Goal: Task Accomplishment & Management: Manage account settings

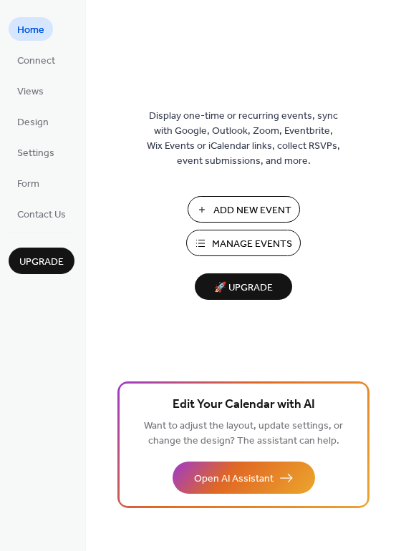
click at [222, 240] on span "Manage Events" at bounding box center [252, 244] width 80 height 15
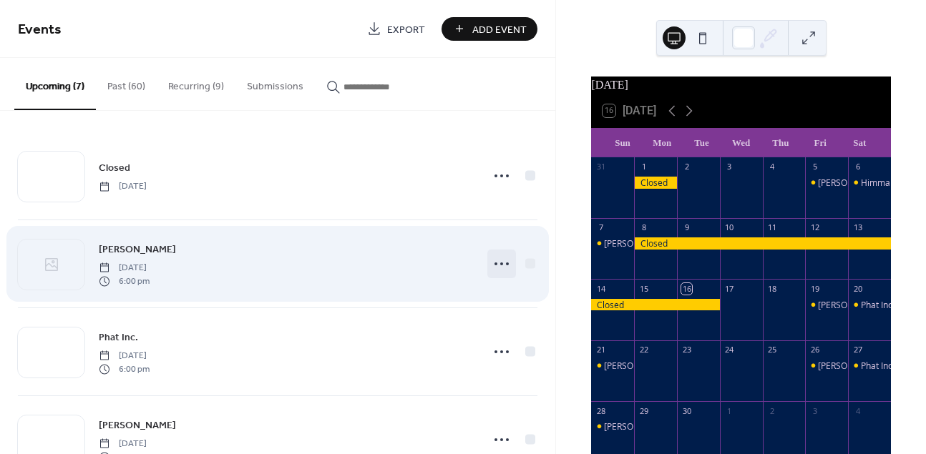
click at [499, 261] on icon at bounding box center [501, 264] width 23 height 23
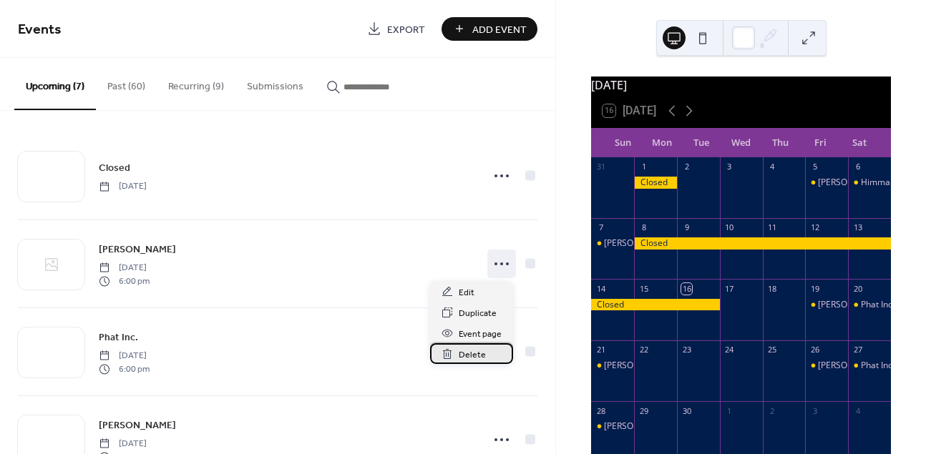
click at [459, 352] on span "Delete" at bounding box center [472, 355] width 27 height 15
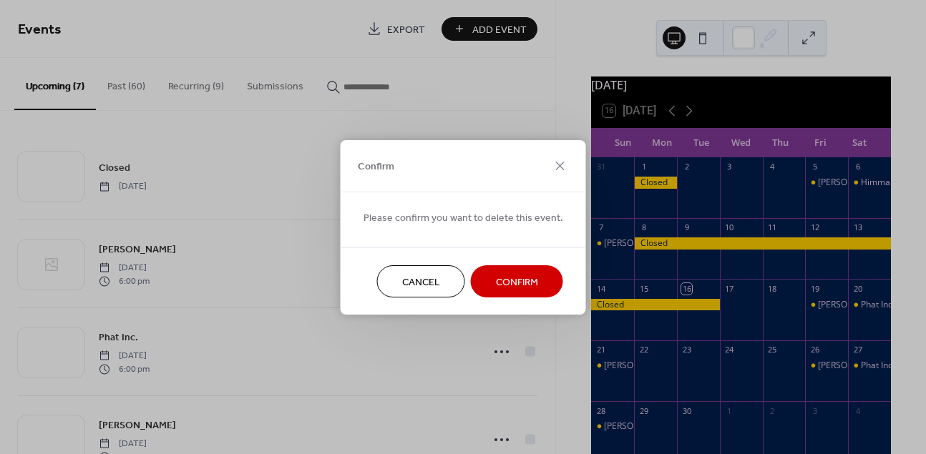
click at [508, 285] on span "Confirm" at bounding box center [517, 282] width 42 height 15
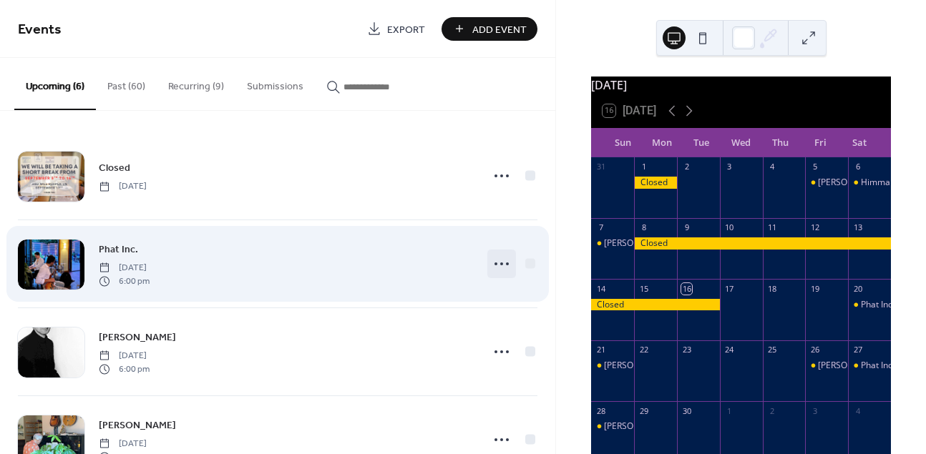
click at [499, 266] on icon at bounding box center [501, 264] width 23 height 23
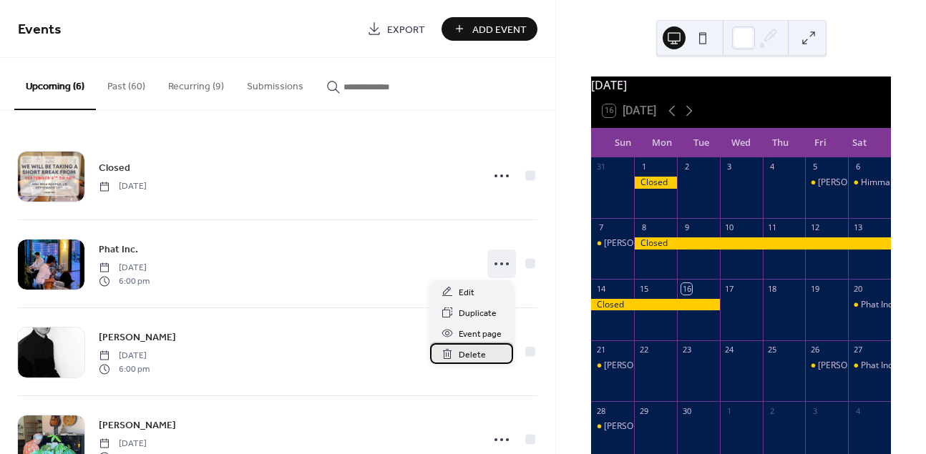
click at [467, 356] on span "Delete" at bounding box center [472, 355] width 27 height 15
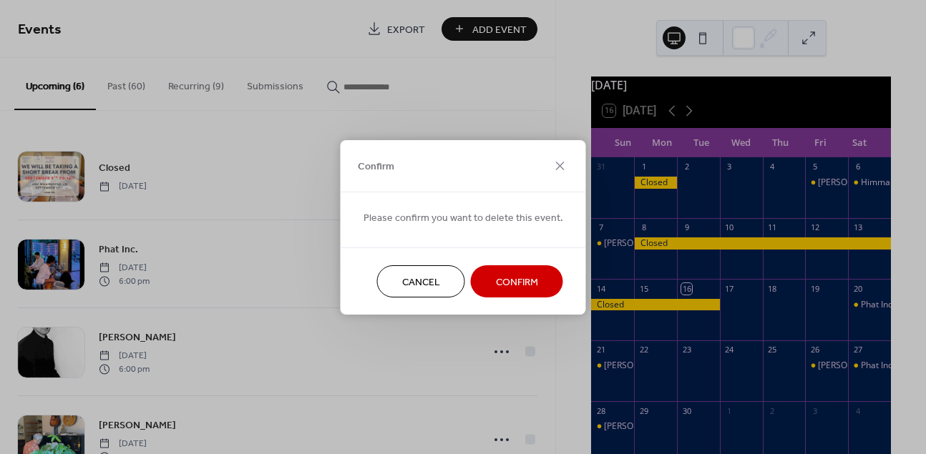
click at [515, 280] on span "Confirm" at bounding box center [517, 282] width 42 height 15
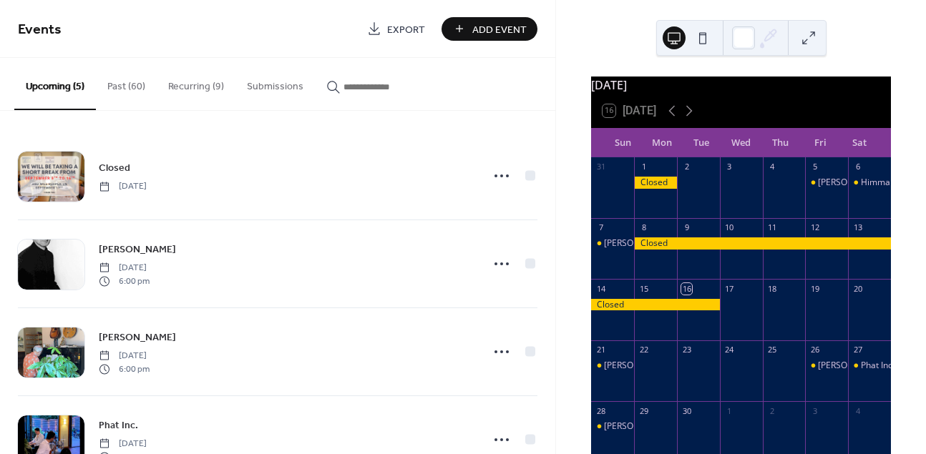
click at [128, 82] on button "Past (60)" at bounding box center [126, 83] width 61 height 51
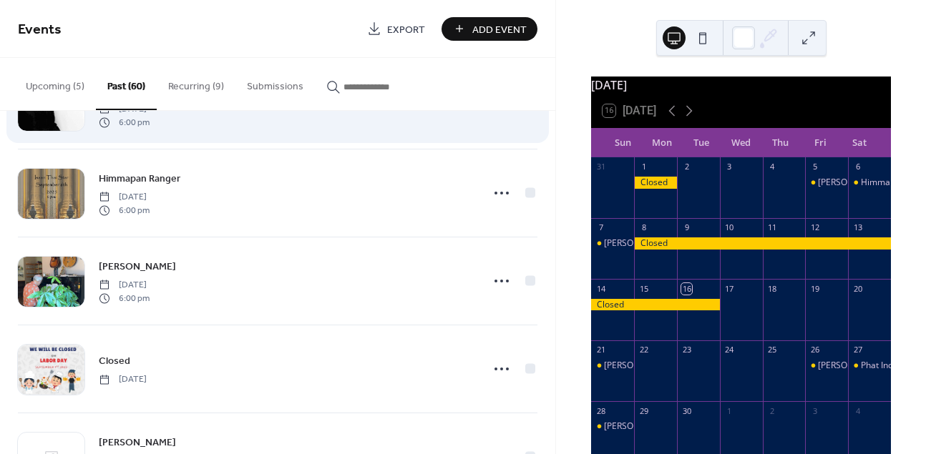
scroll to position [160, 0]
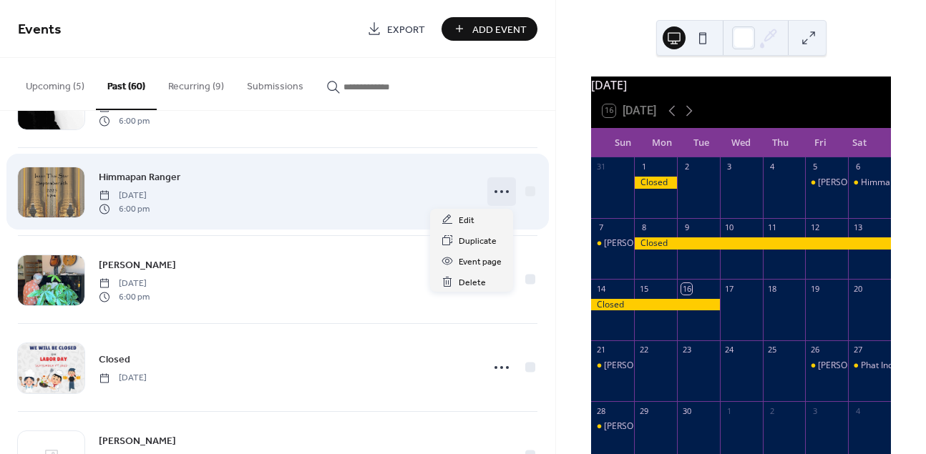
click at [494, 192] on circle at bounding box center [495, 191] width 3 height 3
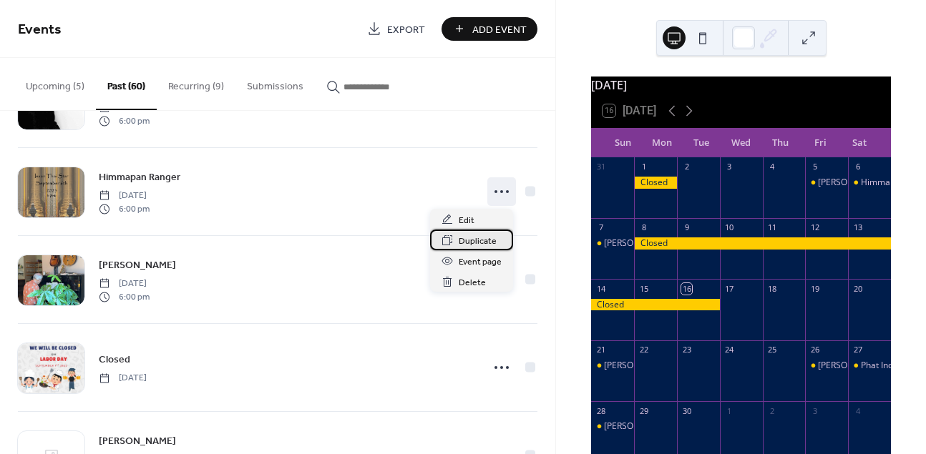
click at [476, 239] on span "Duplicate" at bounding box center [478, 241] width 38 height 15
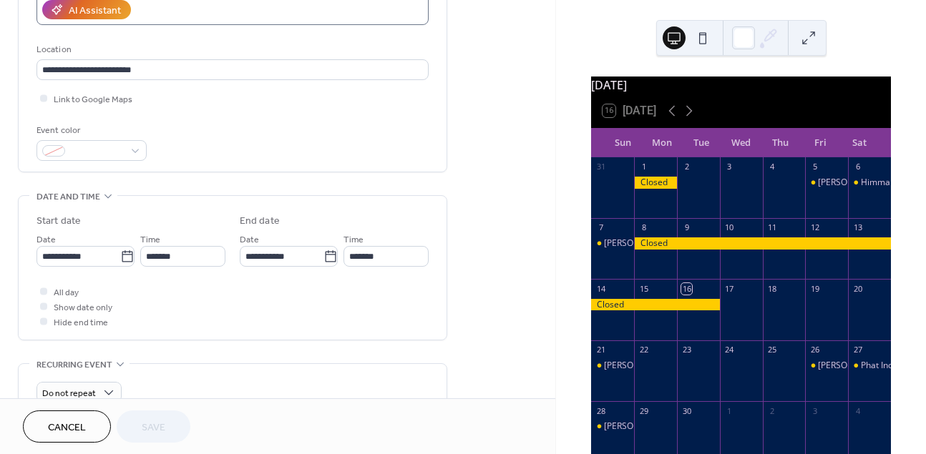
scroll to position [283, 0]
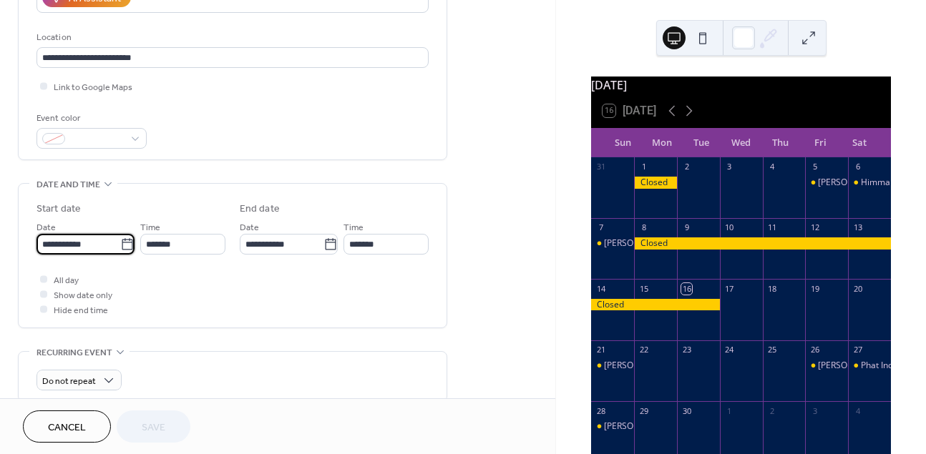
click at [73, 249] on input "**********" at bounding box center [78, 244] width 84 height 21
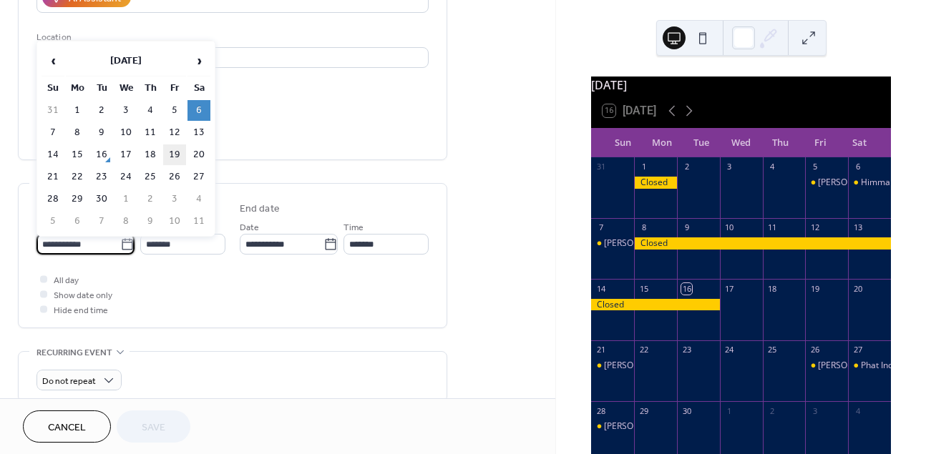
click at [171, 150] on td "19" at bounding box center [174, 154] width 23 height 21
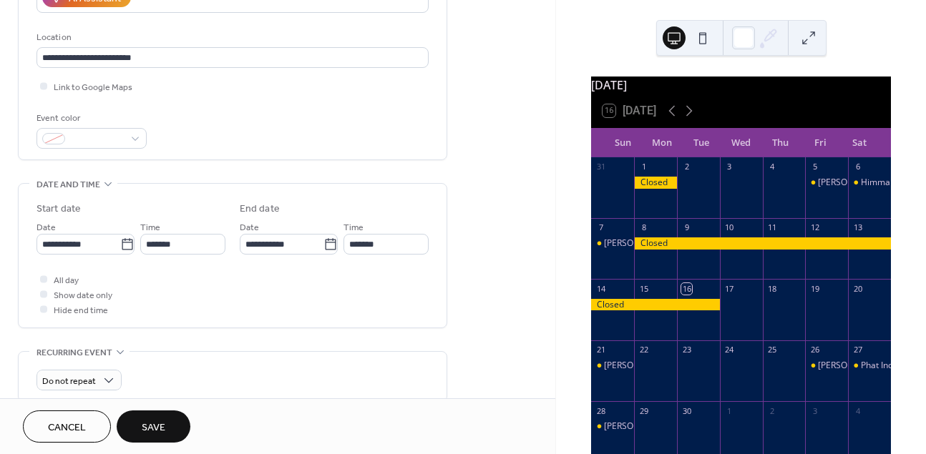
type input "**********"
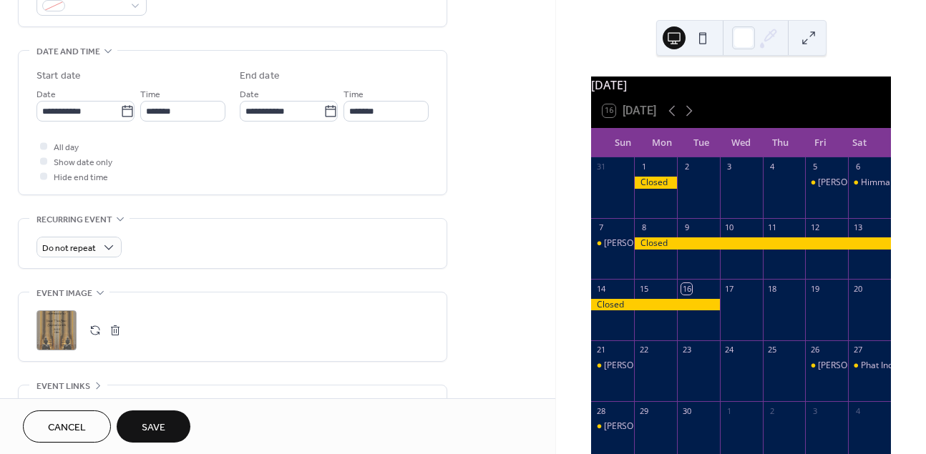
scroll to position [426, 0]
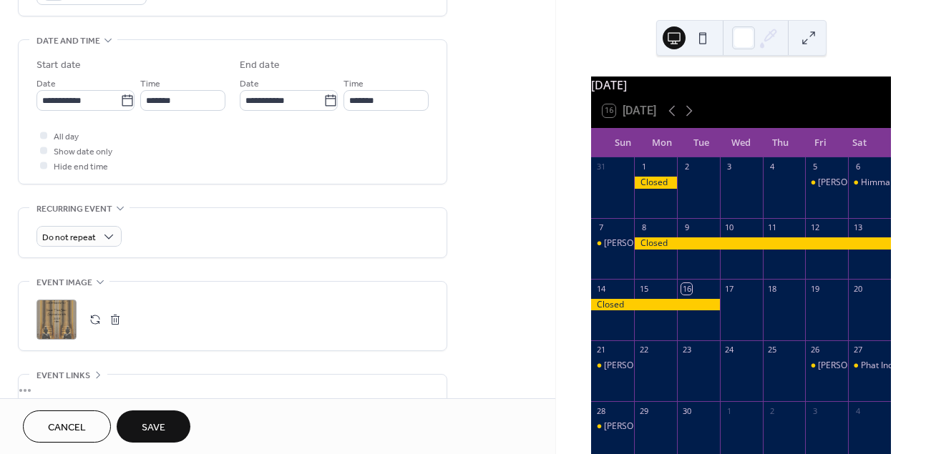
click at [93, 325] on button "button" at bounding box center [95, 320] width 20 height 20
click at [149, 428] on span "Save" at bounding box center [154, 428] width 24 height 15
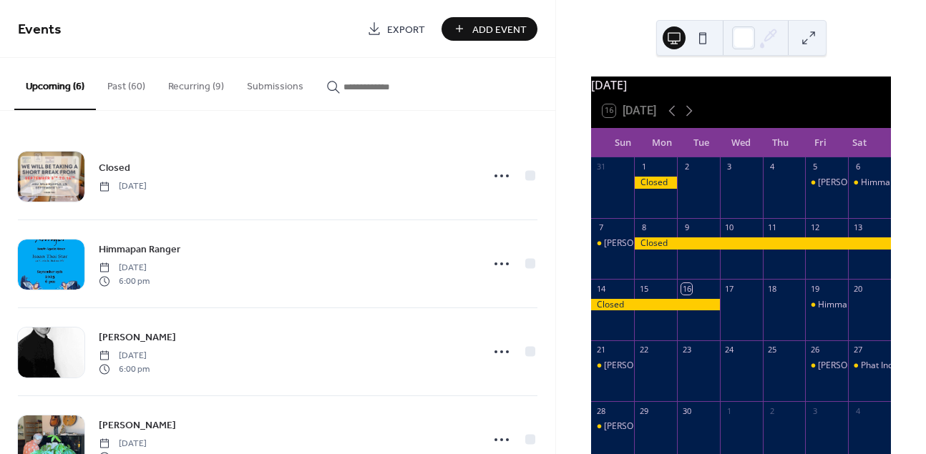
click at [132, 87] on button "Past (60)" at bounding box center [126, 83] width 61 height 51
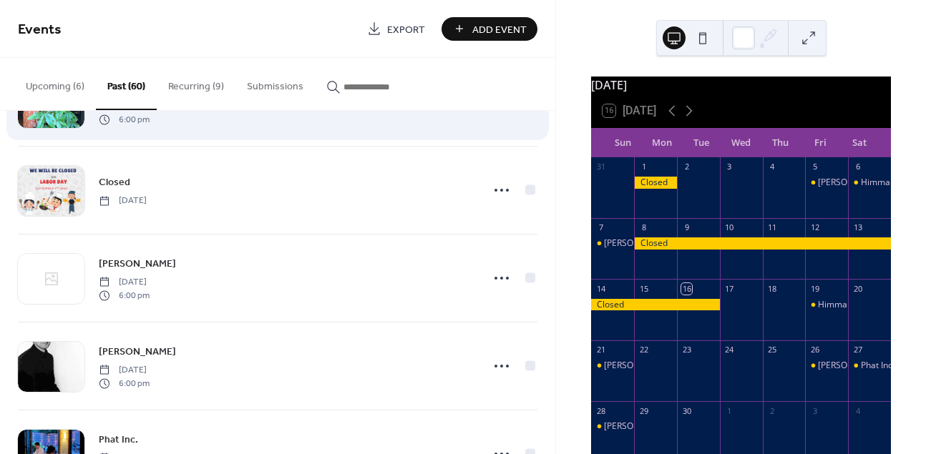
scroll to position [340, 0]
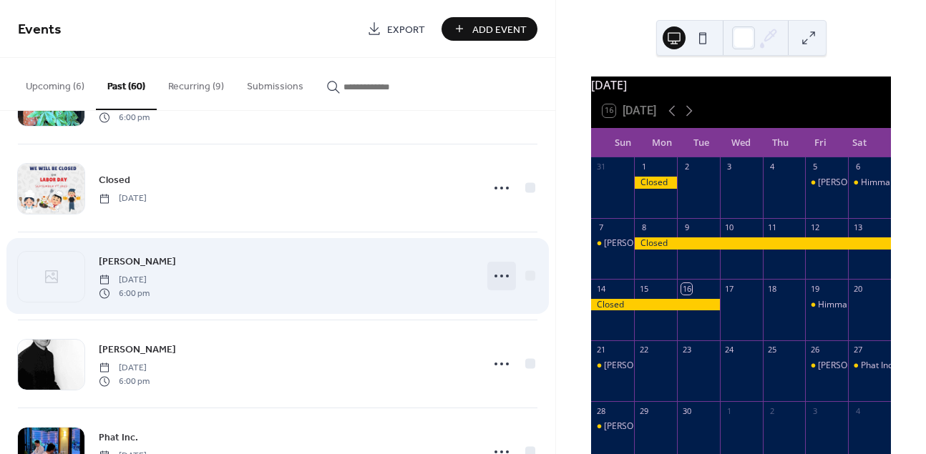
click at [499, 275] on icon at bounding box center [501, 276] width 23 height 23
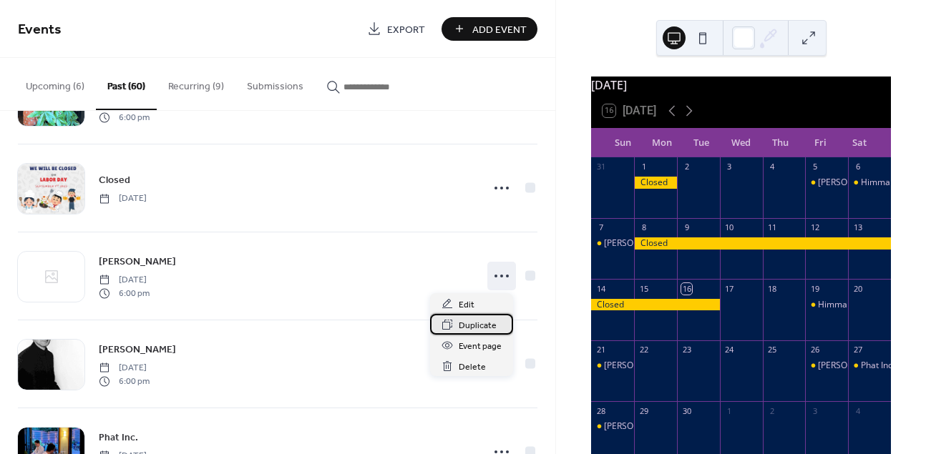
click at [474, 325] on span "Duplicate" at bounding box center [478, 325] width 38 height 15
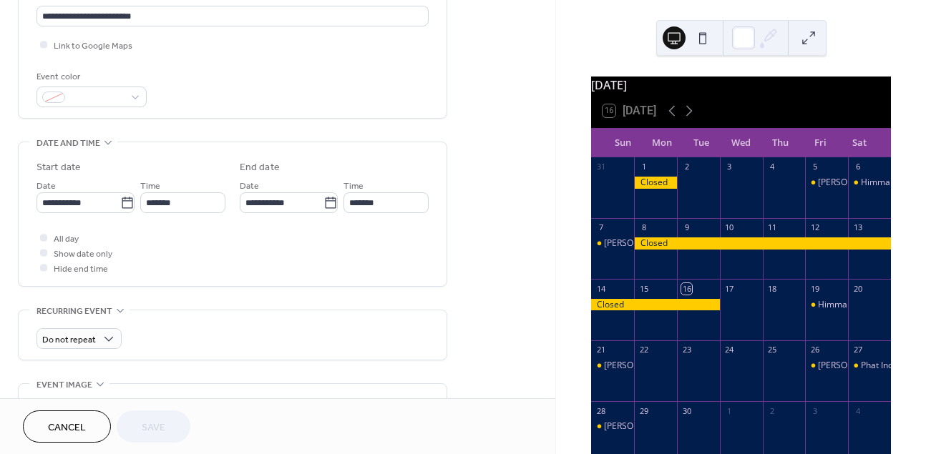
scroll to position [325, 0]
click at [79, 205] on input "**********" at bounding box center [78, 201] width 84 height 21
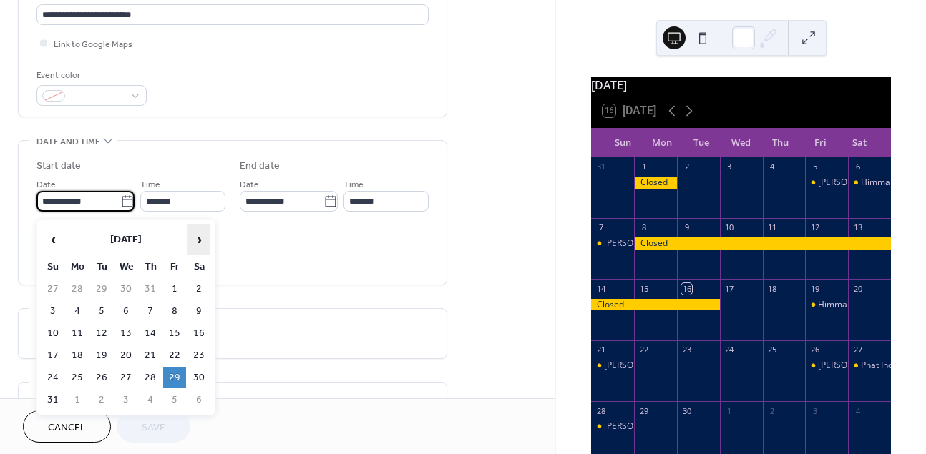
click at [200, 244] on span "›" at bounding box center [198, 239] width 21 height 29
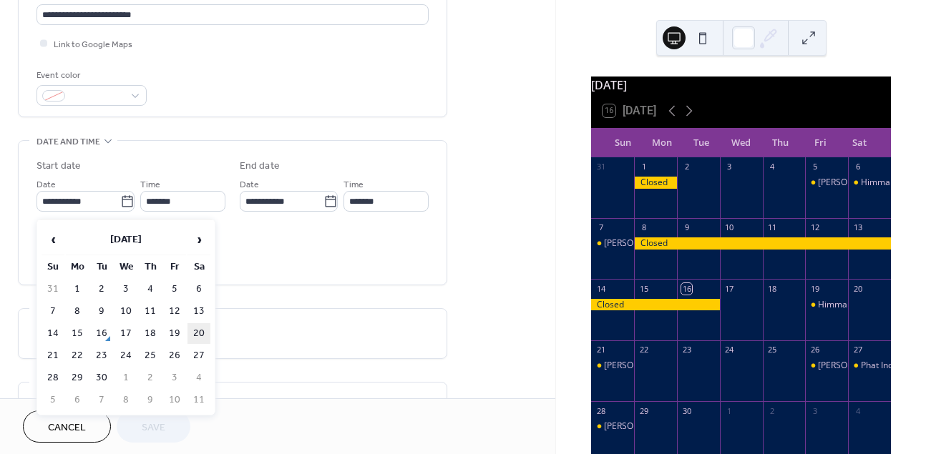
click at [200, 336] on td "20" at bounding box center [198, 333] width 23 height 21
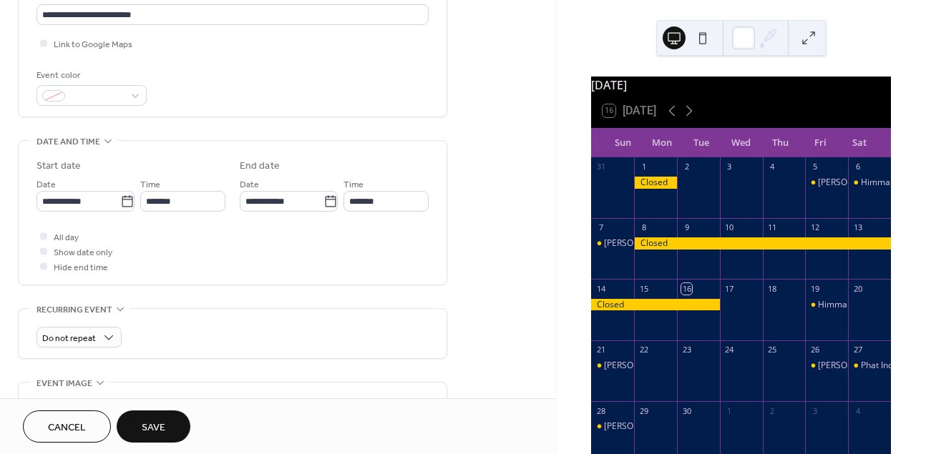
type input "**********"
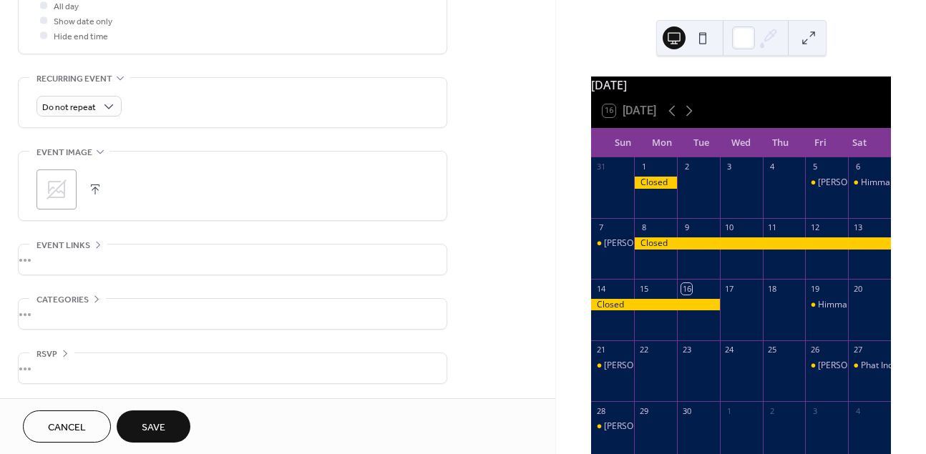
scroll to position [561, 0]
click at [152, 421] on span "Save" at bounding box center [154, 428] width 24 height 15
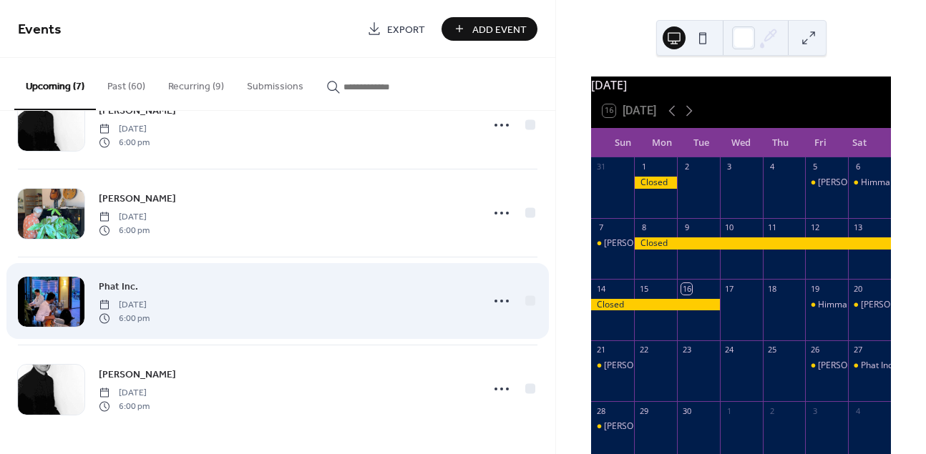
scroll to position [315, 0]
